Goal: Use online tool/utility: Utilize a website feature to perform a specific function

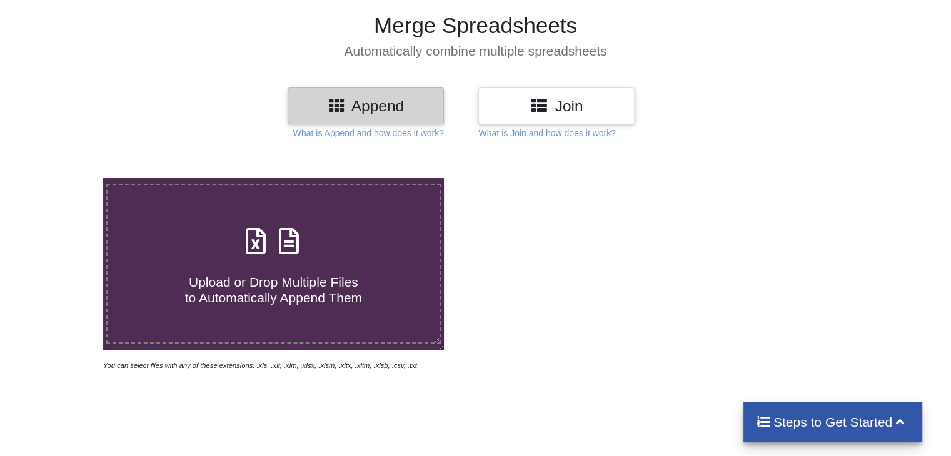
scroll to position [83, 0]
click at [270, 260] on div "Upload or Drop Multiple Files to Automatically Append Them" at bounding box center [273, 265] width 331 height 84
click at [65, 179] on input "Upload or Drop Multiple Files to Automatically Append Them" at bounding box center [65, 179] width 0 height 0
type input "C:\fakepath\HIRE EQUIPMENT BREAKDOWN LIST - [DATE].xlsx"
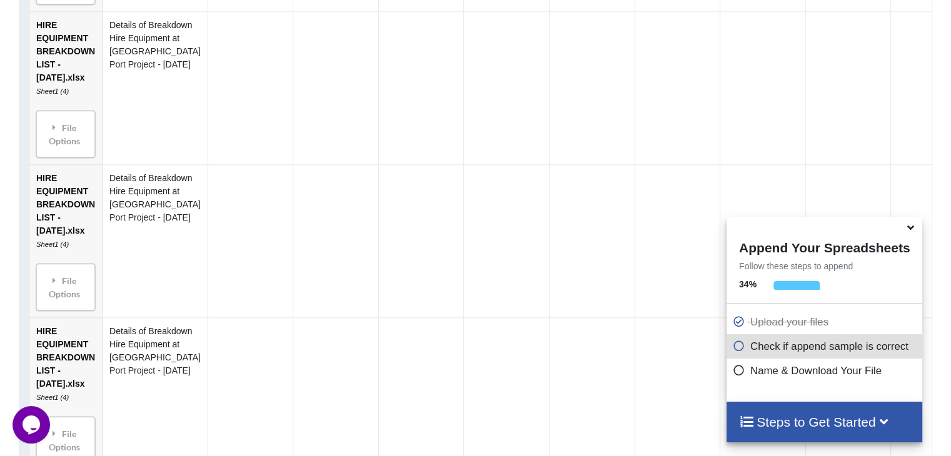
scroll to position [910, 0]
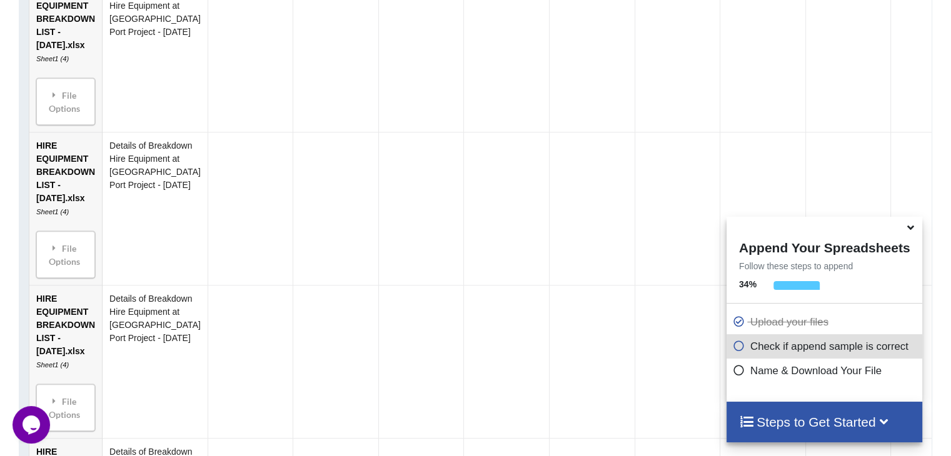
click at [743, 373] on span at bounding box center [742, 371] width 18 height 12
click at [738, 370] on icon at bounding box center [739, 368] width 13 height 11
click at [737, 371] on icon at bounding box center [739, 368] width 13 height 11
click at [911, 231] on icon at bounding box center [910, 225] width 13 height 11
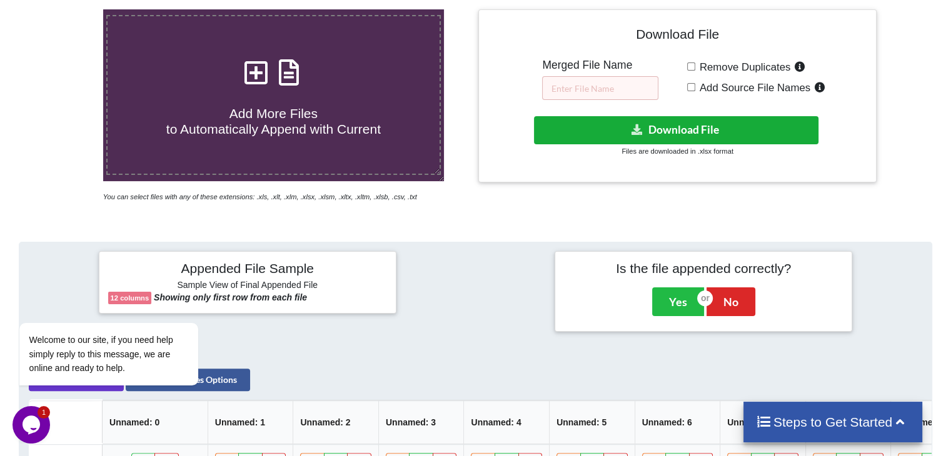
scroll to position [166, 0]
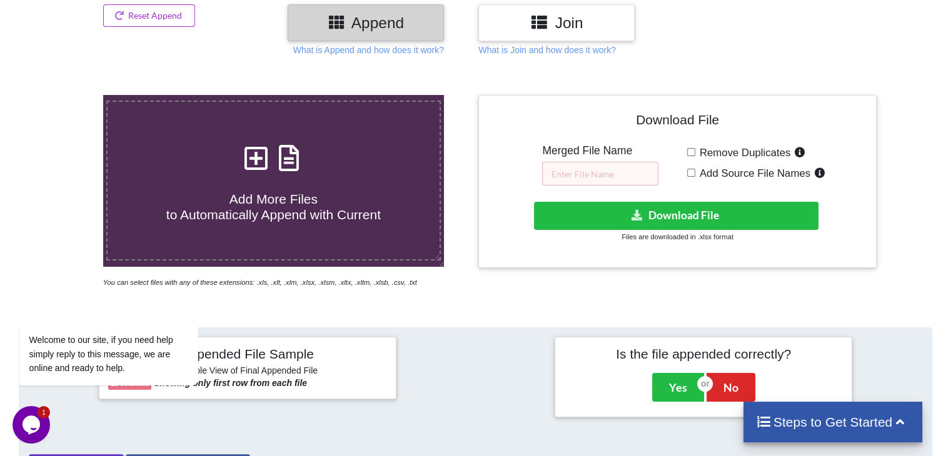
click at [725, 153] on span "Remove Duplicates" at bounding box center [743, 153] width 96 height 12
click at [695, 153] on input "Remove Duplicates" at bounding box center [691, 152] width 8 height 8
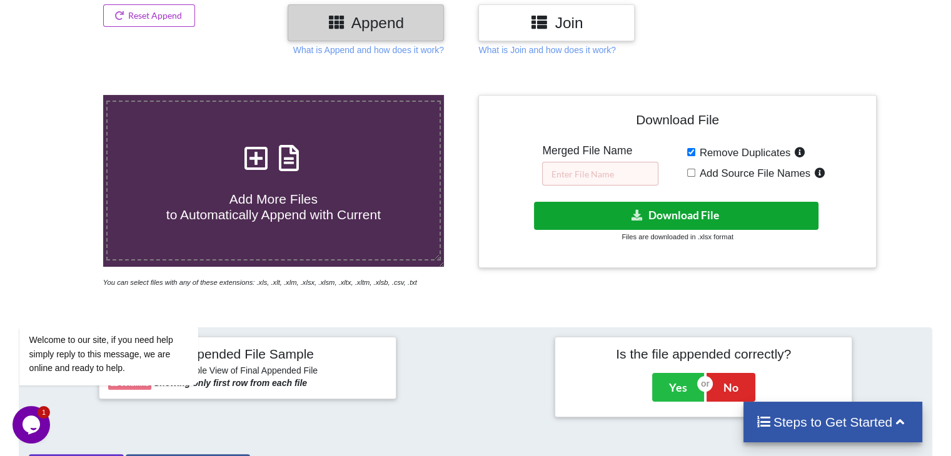
click at [713, 218] on button "Download File" at bounding box center [676, 216] width 285 height 28
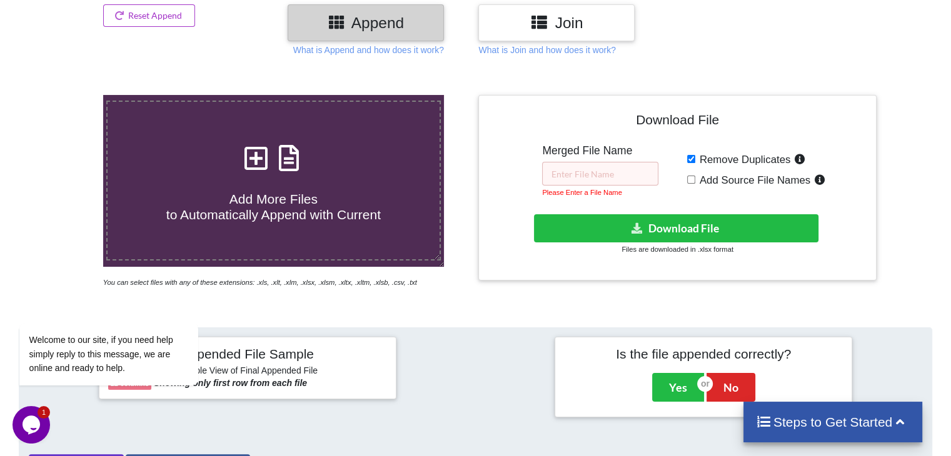
click at [690, 158] on input "Remove Duplicates" at bounding box center [691, 159] width 8 height 8
checkbox input "false"
click at [585, 174] on input "text" at bounding box center [600, 174] width 116 height 24
type input "H"
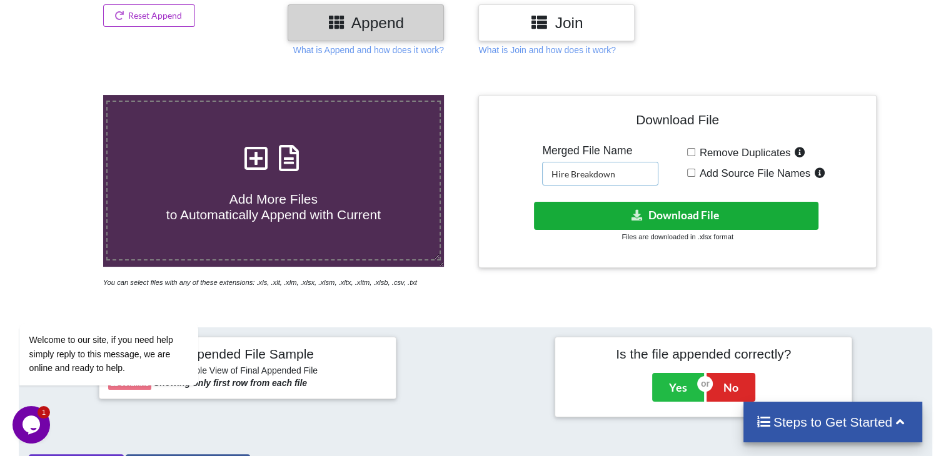
type input "Hire Breakdown"
click at [732, 219] on button "Download File" at bounding box center [676, 216] width 285 height 28
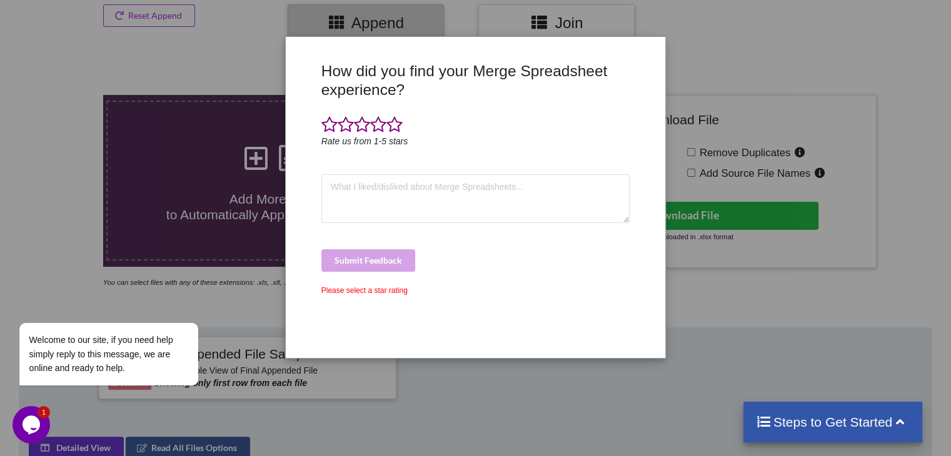
click at [545, 263] on div "Submit Feedback" at bounding box center [475, 261] width 309 height 23
click at [405, 193] on textarea at bounding box center [475, 198] width 309 height 49
click at [383, 297] on div "How did you find your Merge Spreadsheet experience? Rate us from 1-5 stars Subm…" at bounding box center [475, 205] width 315 height 287
click at [380, 293] on div "Please select a star rating" at bounding box center [475, 290] width 309 height 11
click at [325, 126] on span at bounding box center [329, 125] width 16 height 18
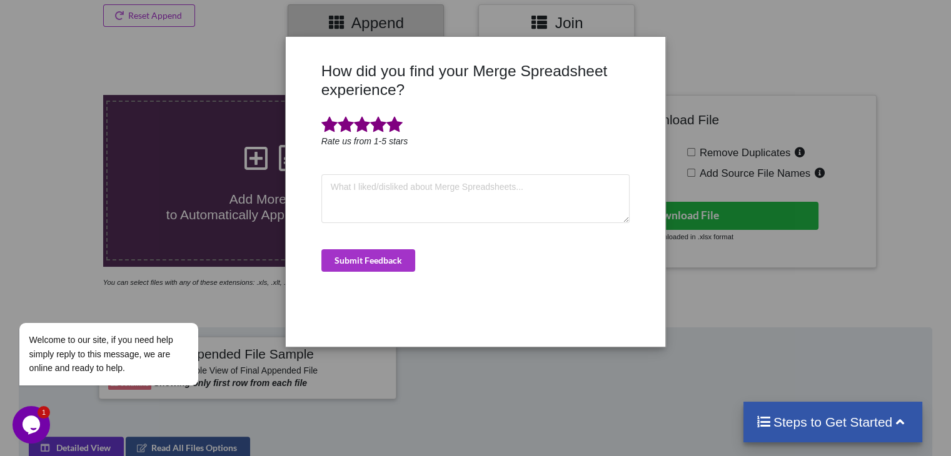
click at [398, 126] on span at bounding box center [394, 125] width 16 height 18
click at [390, 264] on button "Submit Feedback" at bounding box center [368, 261] width 94 height 23
click at [390, 253] on button "Submit Feedback" at bounding box center [368, 261] width 94 height 23
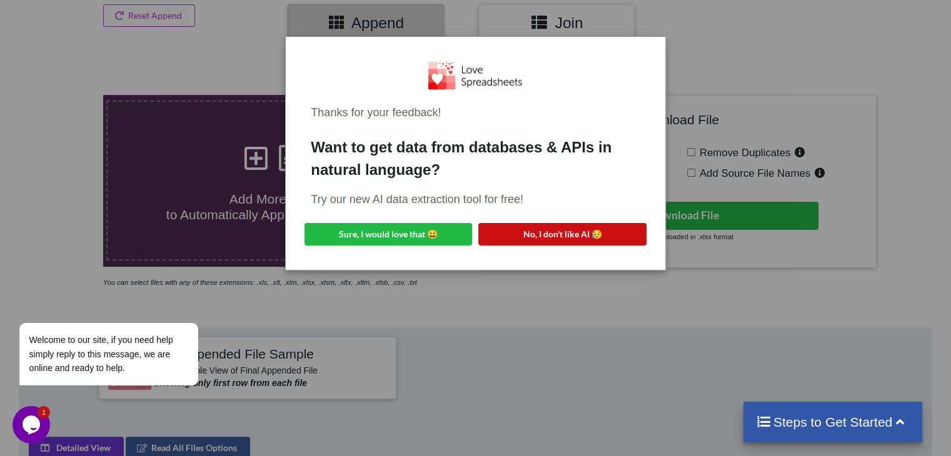
click at [548, 232] on button "No, I don't like AI 😥" at bounding box center [562, 234] width 168 height 23
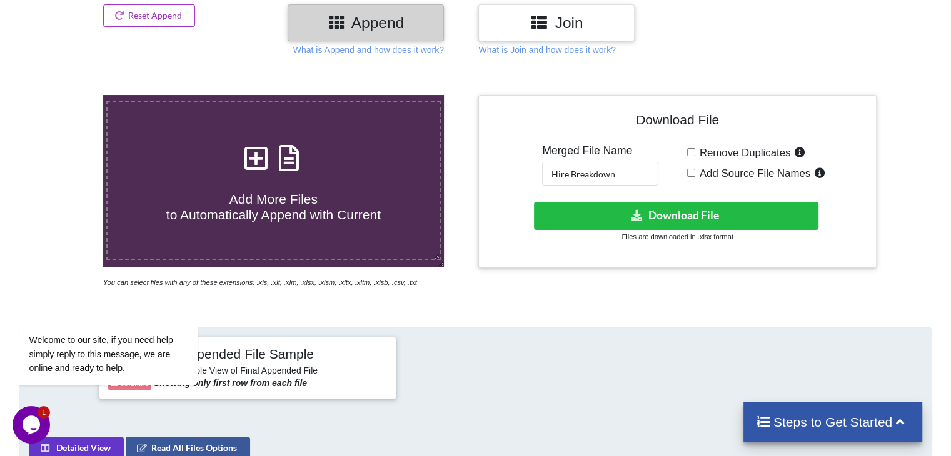
click at [695, 151] on label "Remove Duplicates" at bounding box center [751, 152] width 113 height 16
click at [695, 151] on input "Remove Duplicates" at bounding box center [691, 152] width 8 height 8
checkbox input "true"
click at [723, 172] on span "Add Source File Names" at bounding box center [752, 174] width 115 height 12
click at [695, 172] on input "Add Source File Names" at bounding box center [691, 173] width 8 height 8
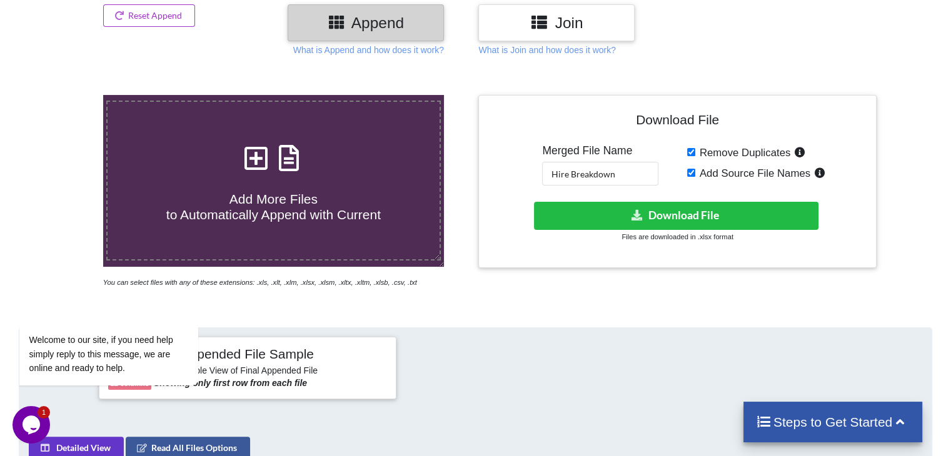
checkbox input "true"
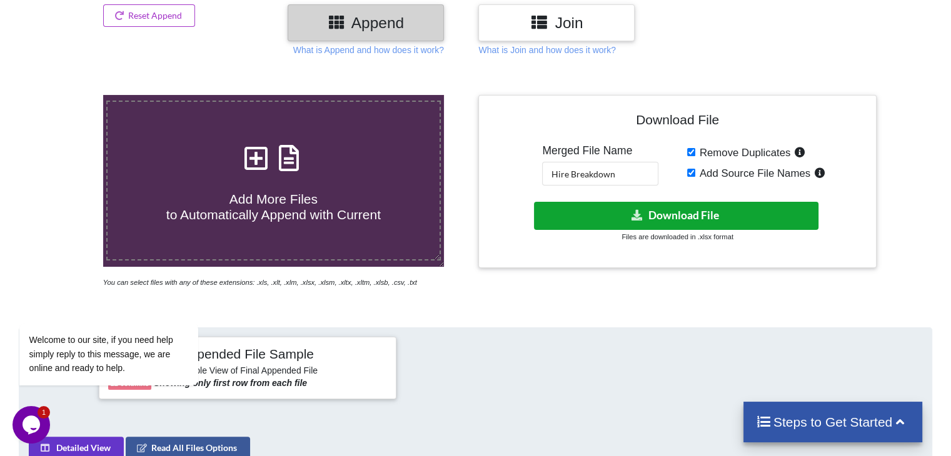
click at [693, 210] on button "Download File" at bounding box center [676, 216] width 285 height 28
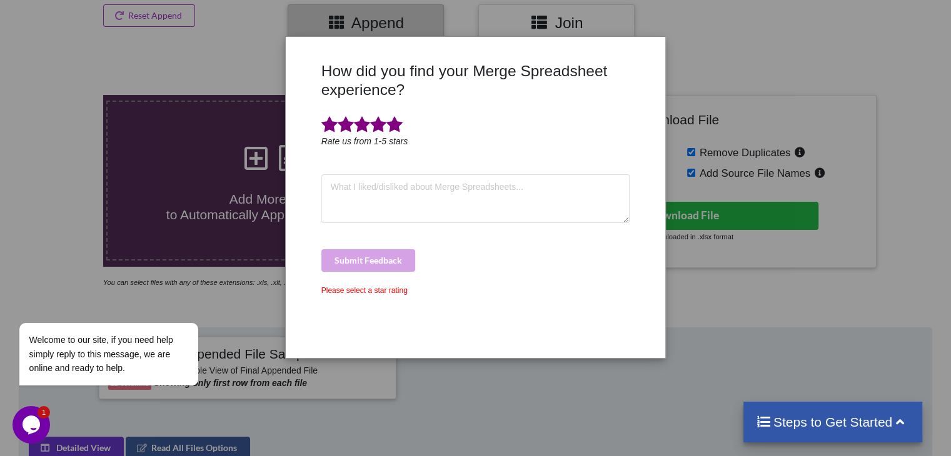
click at [395, 124] on span at bounding box center [394, 125] width 16 height 18
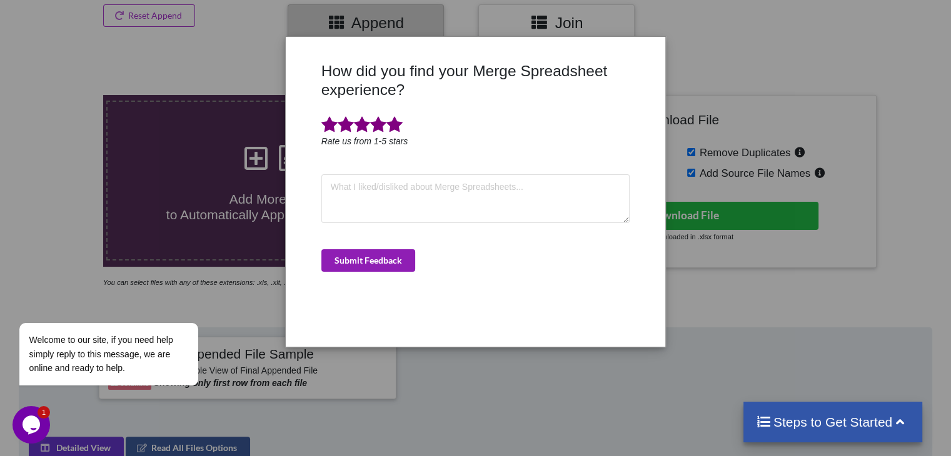
click at [393, 266] on button "Submit Feedback" at bounding box center [368, 261] width 94 height 23
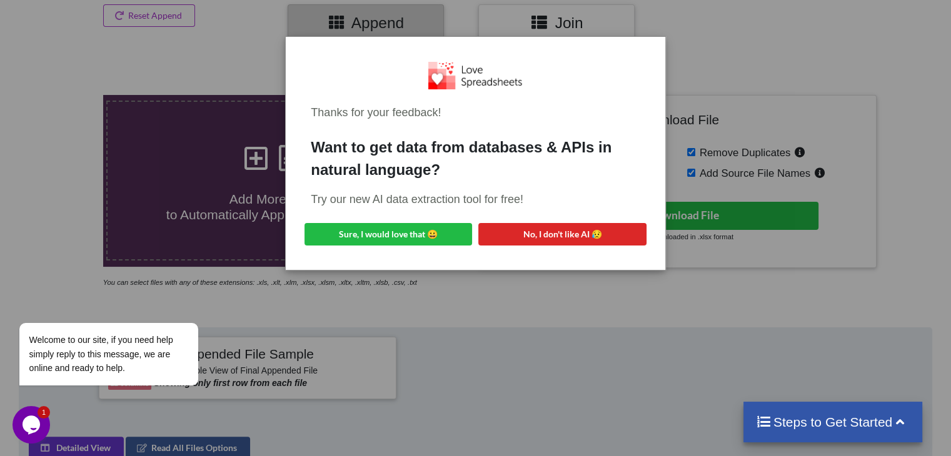
click at [386, 258] on div "Thanks for your feedback! Want to get data from databases & APIs in natural lan…" at bounding box center [475, 153] width 359 height 213
drag, startPoint x: 558, startPoint y: 233, endPoint x: 523, endPoint y: 298, distance: 74.2
click at [523, 302] on div "Thanks for your feedback! Want to get data from databases & APIs in natural lan…" at bounding box center [475, 228] width 951 height 456
click at [548, 233] on button "No, I don't like AI 😥" at bounding box center [562, 234] width 168 height 23
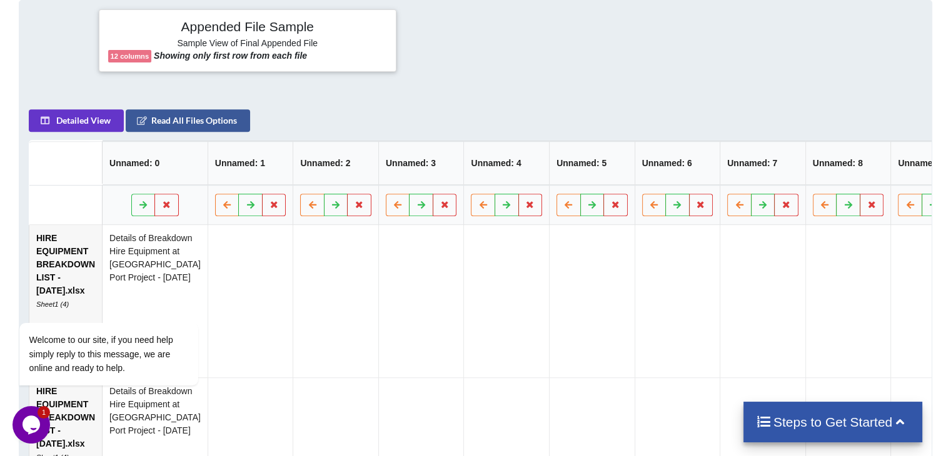
scroll to position [500, 0]
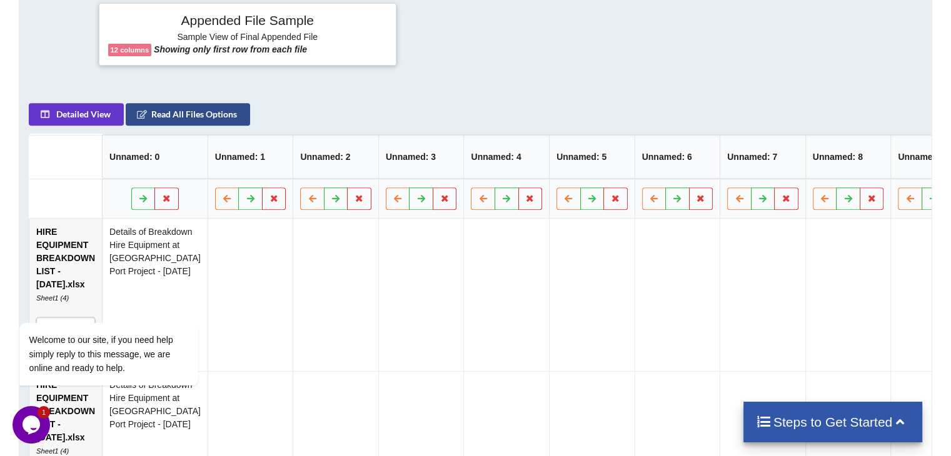
click at [212, 121] on button "Read All Files Options" at bounding box center [188, 114] width 124 height 23
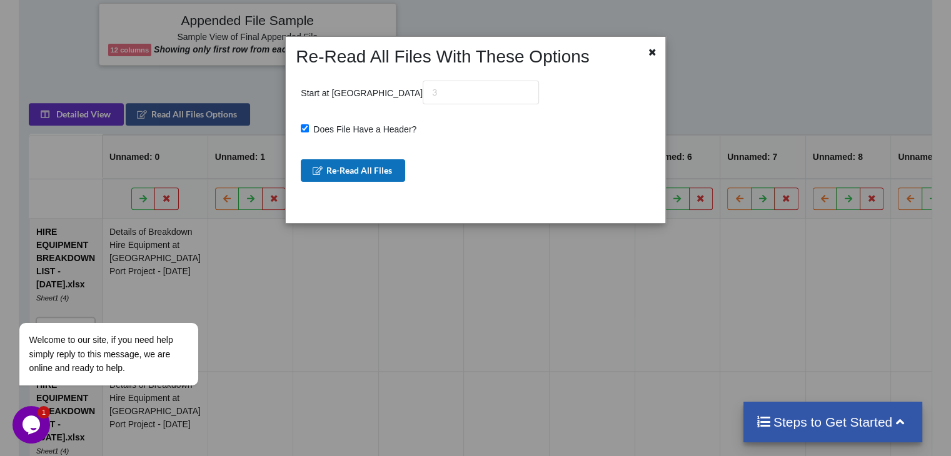
click at [385, 173] on button "Re-Read All Files" at bounding box center [353, 170] width 104 height 23
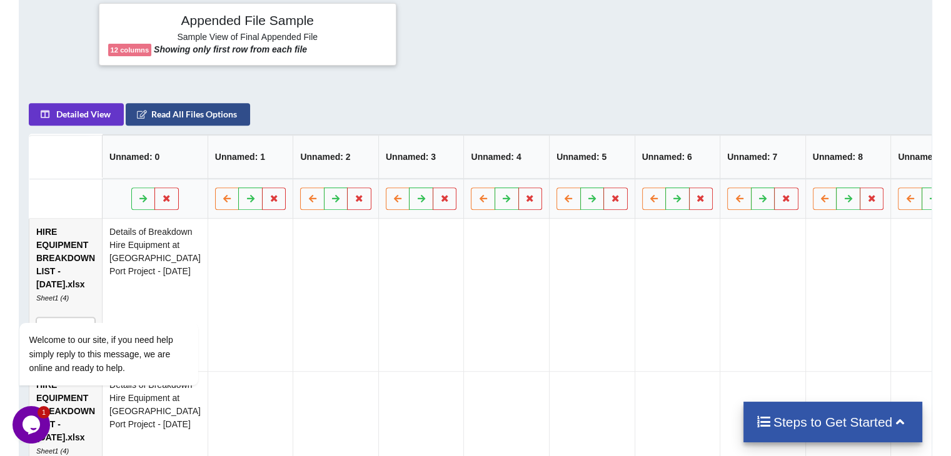
click at [198, 123] on button "Read All Files Options" at bounding box center [188, 114] width 124 height 23
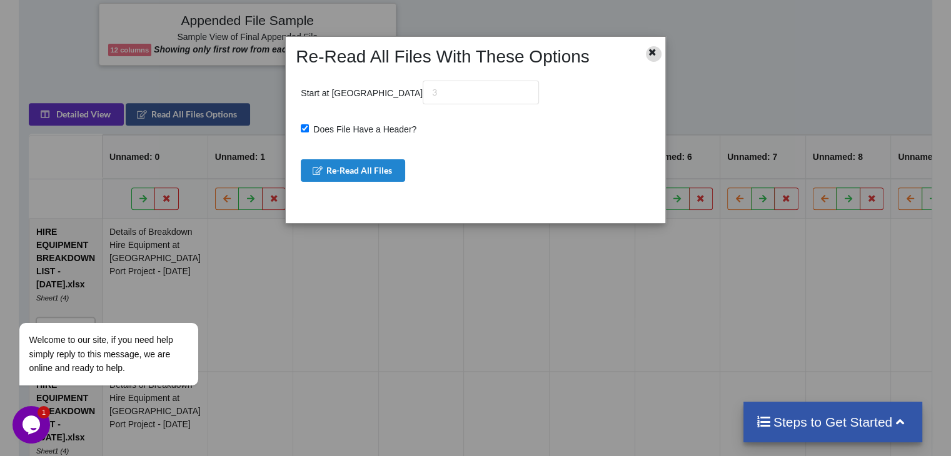
click at [654, 53] on icon at bounding box center [652, 50] width 11 height 9
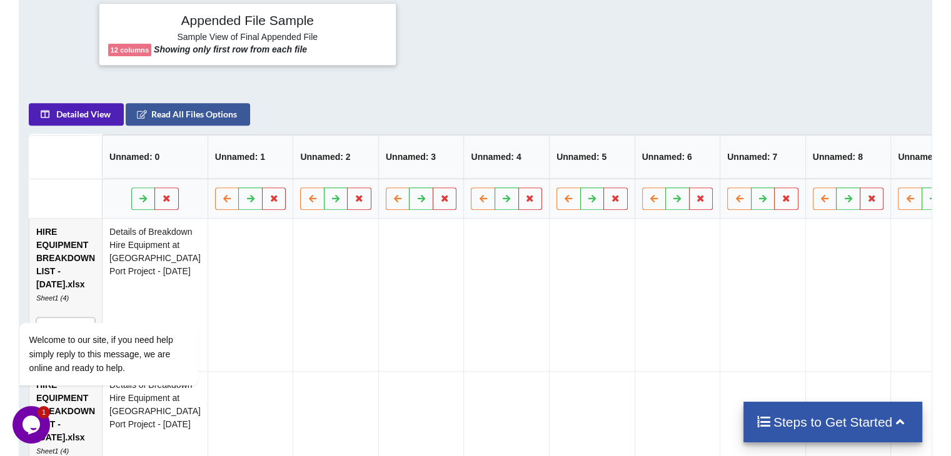
click at [73, 113] on button "Detailed View" at bounding box center [76, 114] width 95 height 23
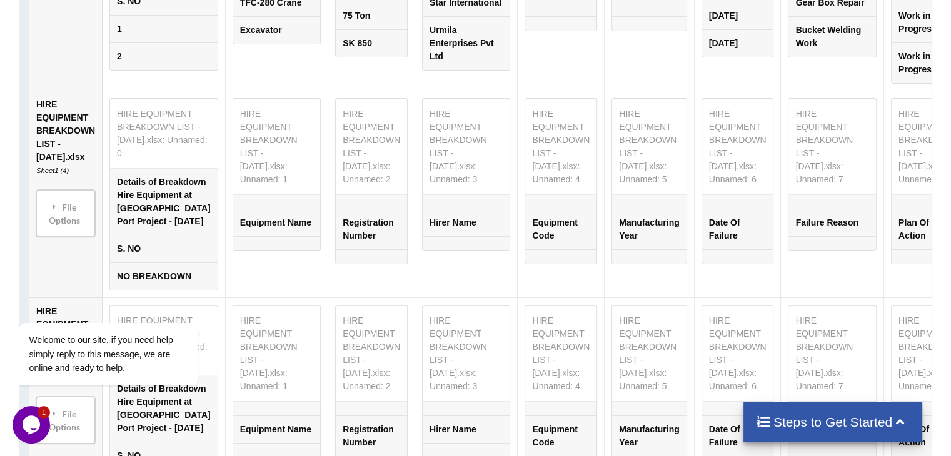
scroll to position [1834, 0]
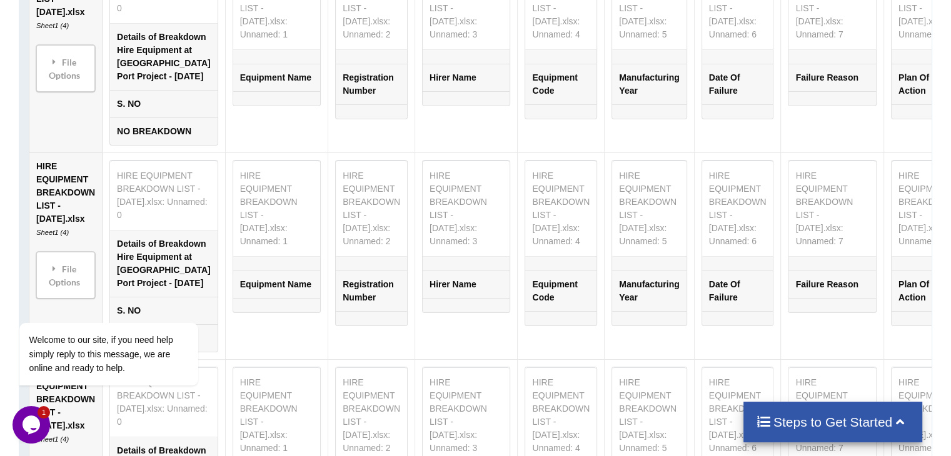
click at [423, 91] on td "Hirer Name" at bounding box center [466, 77] width 87 height 28
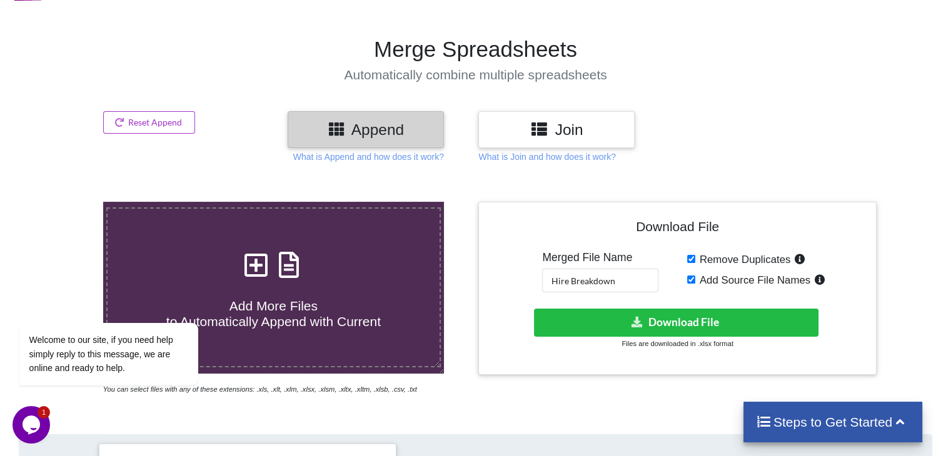
scroll to position [83, 0]
